Goal: Task Accomplishment & Management: Manage account settings

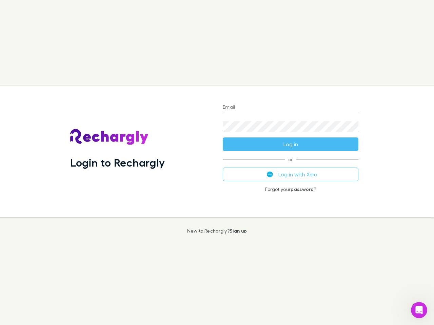
click at [217, 163] on div "Login to Rechargly" at bounding box center [141, 151] width 152 height 131
click at [290, 108] on input "Email" at bounding box center [290, 107] width 135 height 11
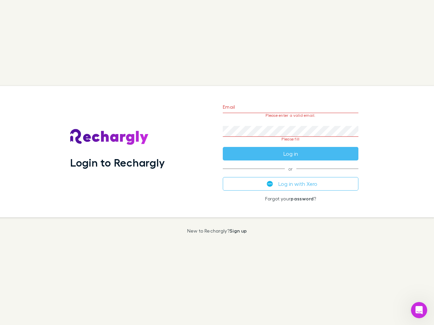
click at [290, 144] on form "Email Please enter a valid email. Password Please fill Log in" at bounding box center [290, 129] width 135 height 64
click at [290, 174] on div "Email Please enter a valid email. Password Please fill Log in or Log in with Xe…" at bounding box center [290, 151] width 146 height 131
click at [419, 310] on icon "Open Intercom Messenger" at bounding box center [418, 310] width 11 height 11
